Goal: Find specific page/section: Find specific page/section

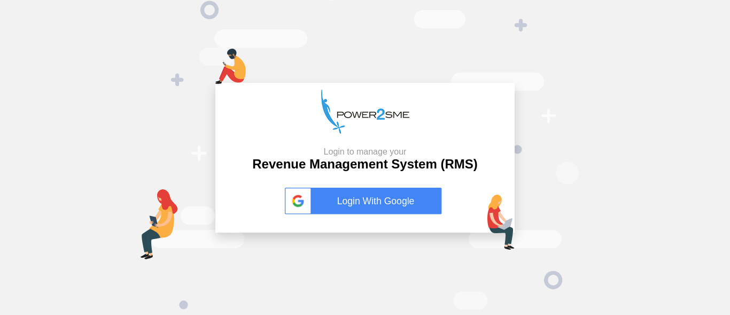
click at [389, 204] on link "Login With Google" at bounding box center [365, 201] width 160 height 27
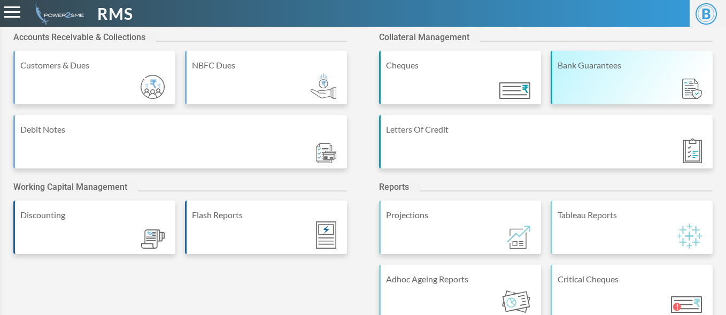
click at [613, 77] on div "Bank Guarantees" at bounding box center [632, 77] width 162 height 53
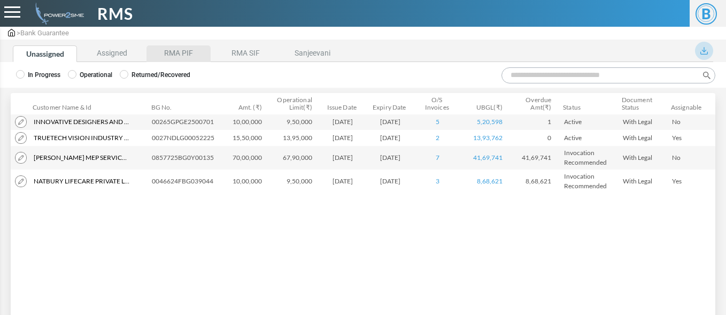
click at [193, 56] on li "RMA PIF" at bounding box center [178, 53] width 64 height 17
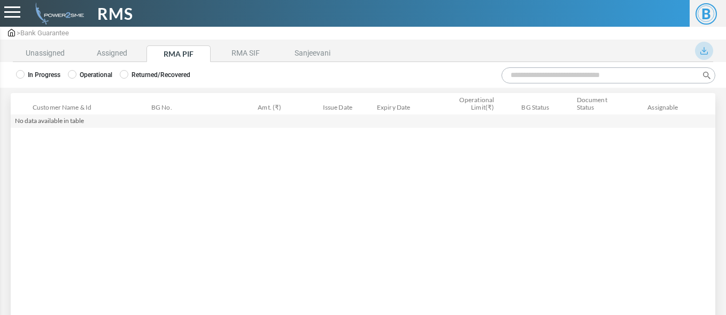
click at [107, 75] on label "Operational" at bounding box center [90, 75] width 44 height 10
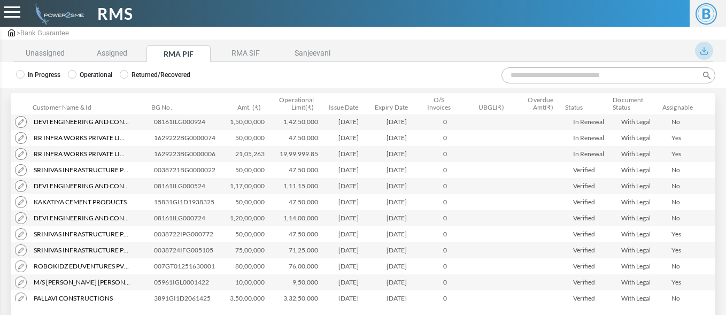
click at [519, 75] on input "Search:" at bounding box center [608, 75] width 214 height 16
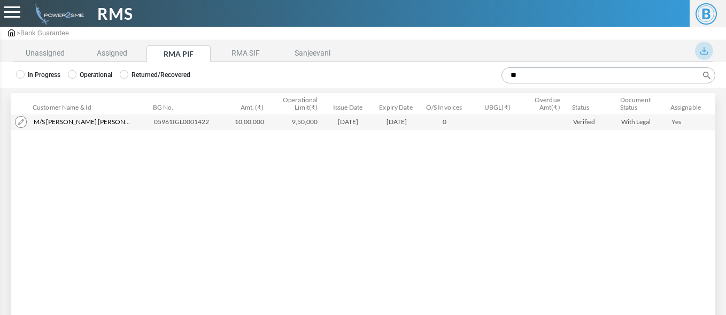
type input "*"
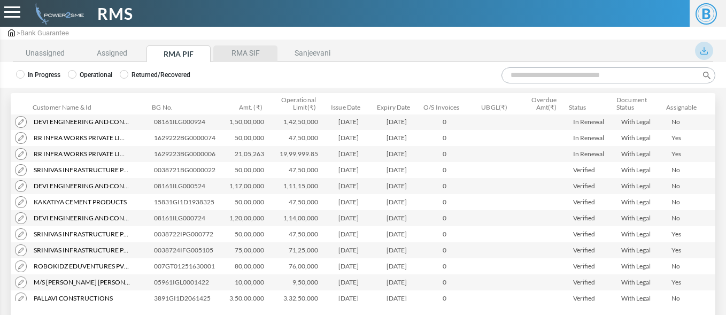
click at [249, 54] on li "RMA SIF" at bounding box center [245, 53] width 64 height 17
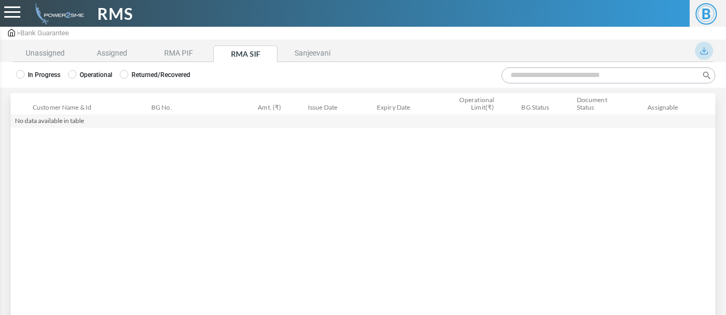
click at [90, 73] on label "Operational" at bounding box center [90, 75] width 44 height 10
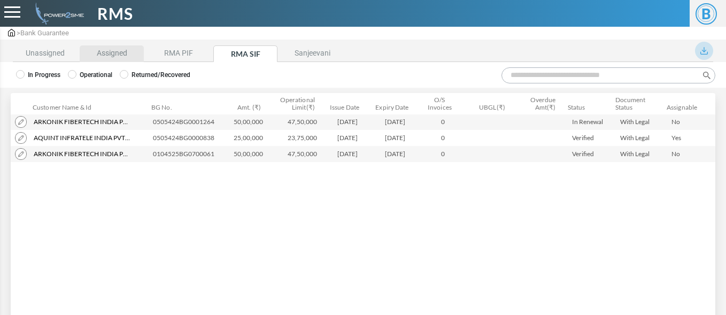
click at [112, 53] on li "Assigned" at bounding box center [112, 53] width 64 height 17
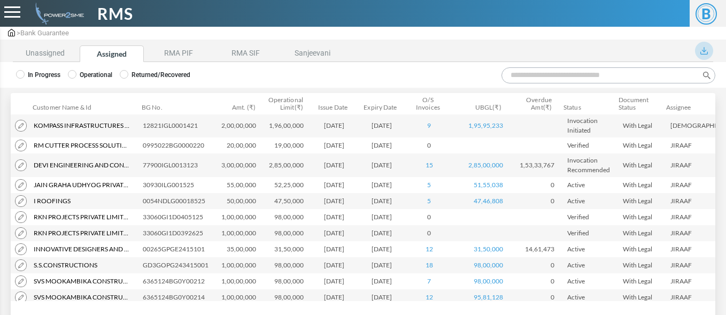
click at [522, 71] on input "Search:" at bounding box center [608, 75] width 214 height 16
paste input "**********"
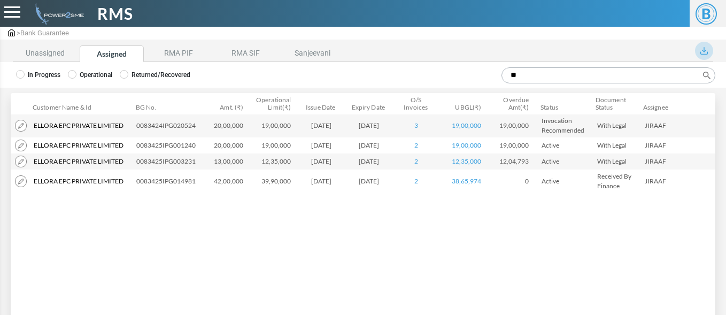
type input "*"
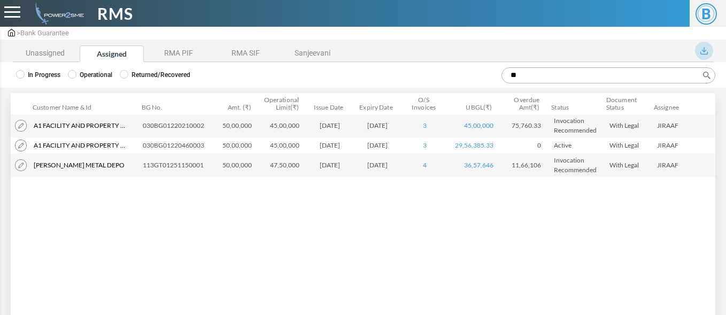
type input "*"
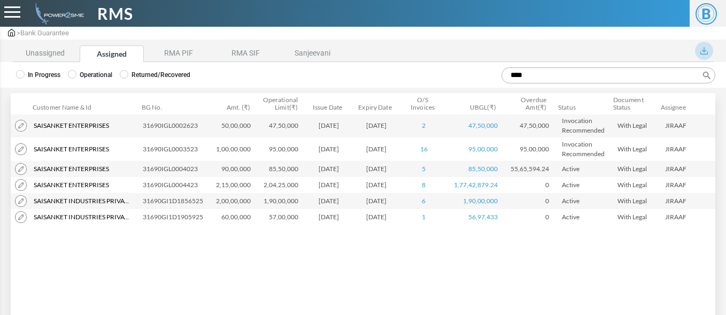
type input "****"
